Goal: Transaction & Acquisition: Purchase product/service

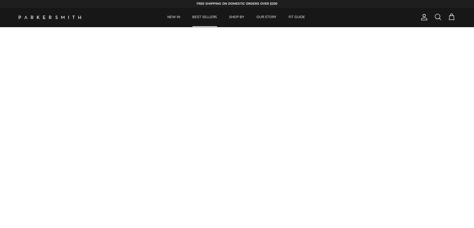
click at [208, 17] on link "BEST SELLERS" at bounding box center [205, 17] width 36 height 19
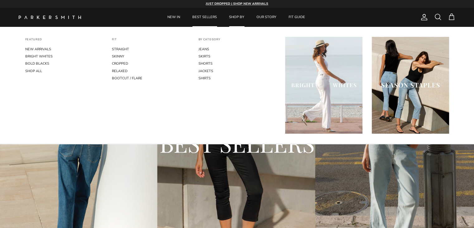
click at [241, 20] on link "SHOP BY" at bounding box center [237, 17] width 27 height 19
